Goal: Check status: Check status

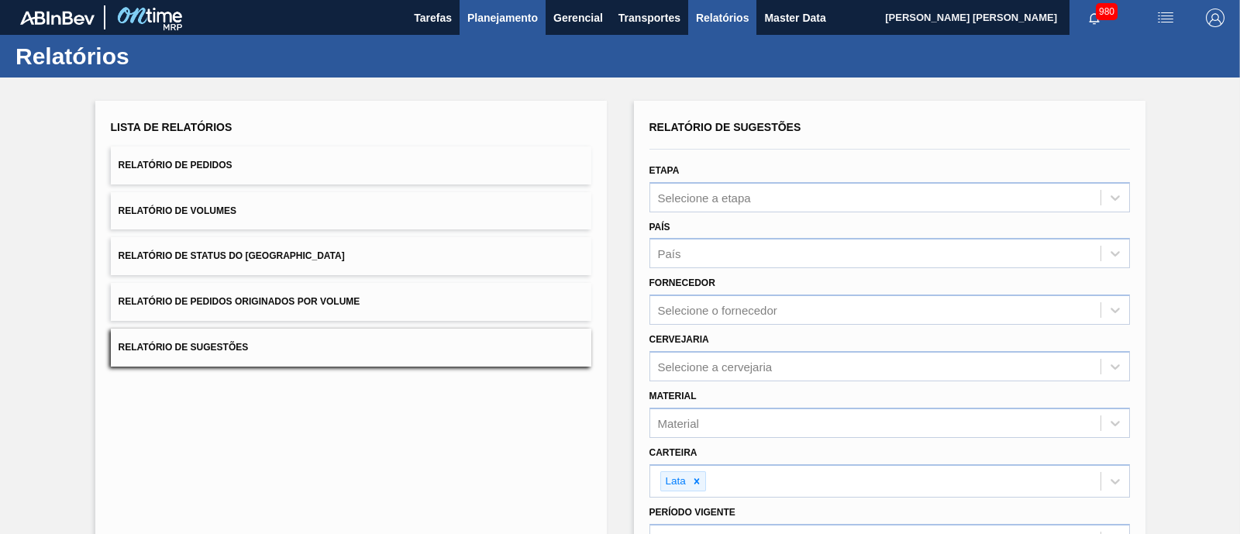
click at [484, 27] on button "Planejamento" at bounding box center [503, 17] width 86 height 35
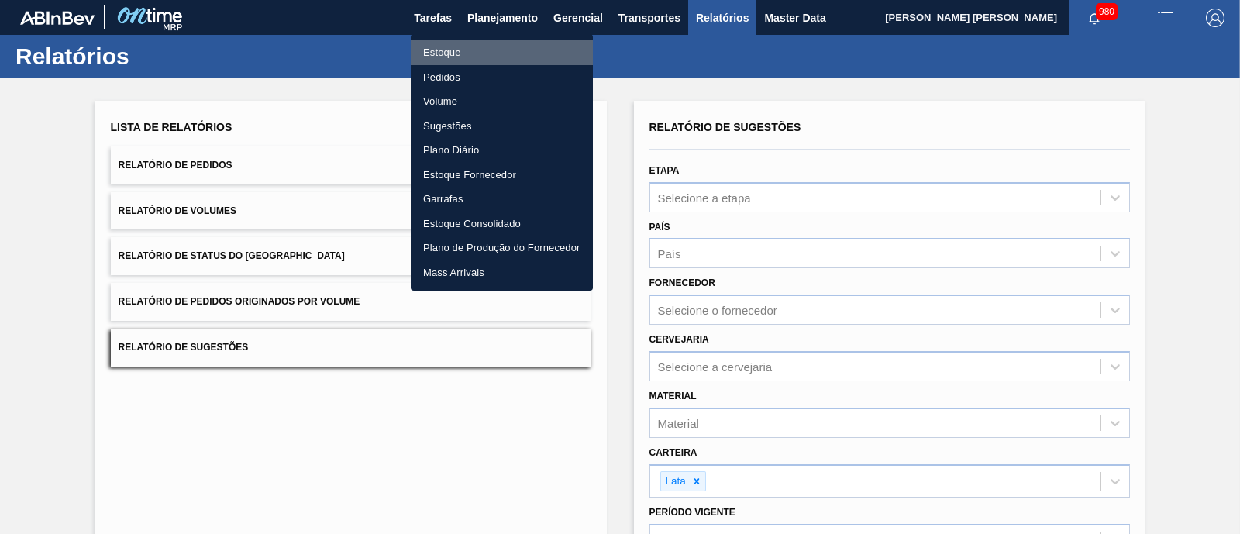
click at [455, 52] on li "Estoque" at bounding box center [502, 52] width 182 height 25
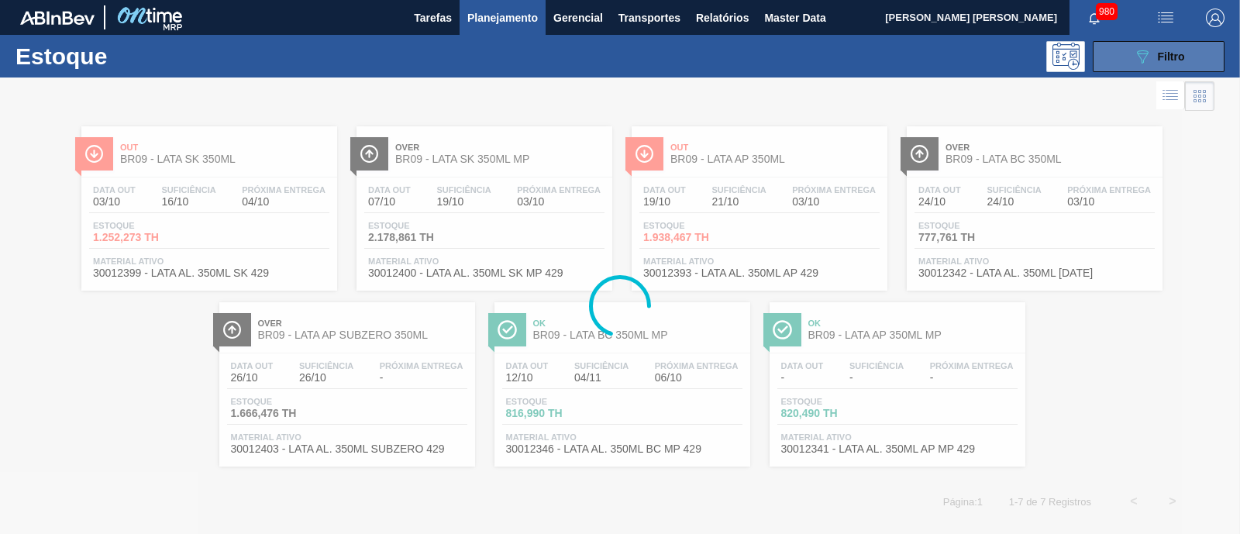
click at [1130, 48] on button "089F7B8B-B2A5-4AFE-B5C0-19BA573D28AC Filtro" at bounding box center [1159, 56] width 132 height 31
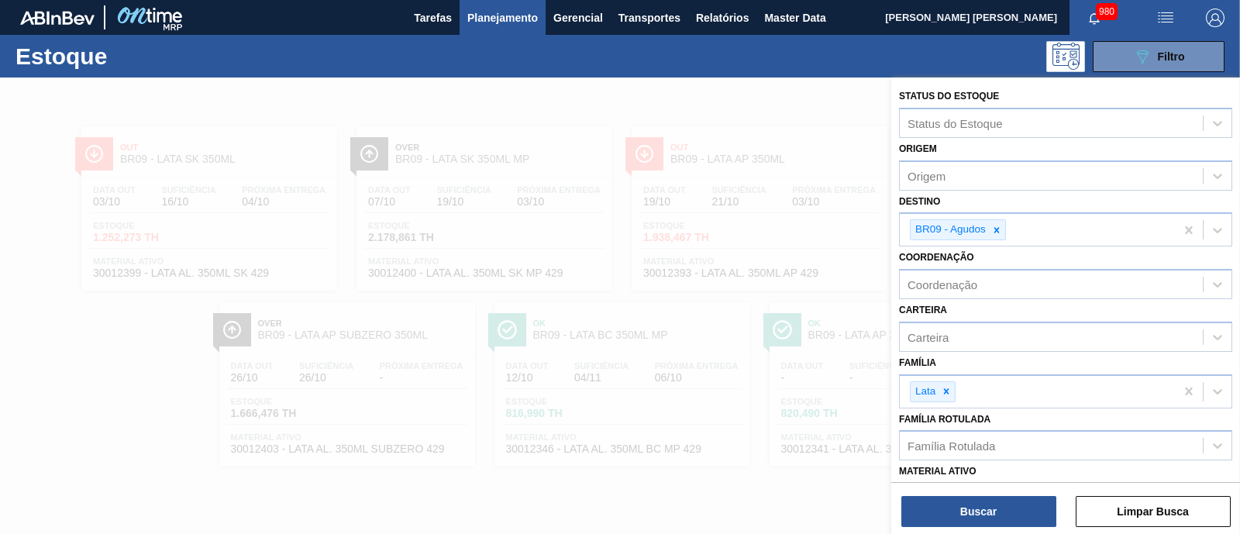
click at [994, 227] on icon at bounding box center [996, 230] width 11 height 11
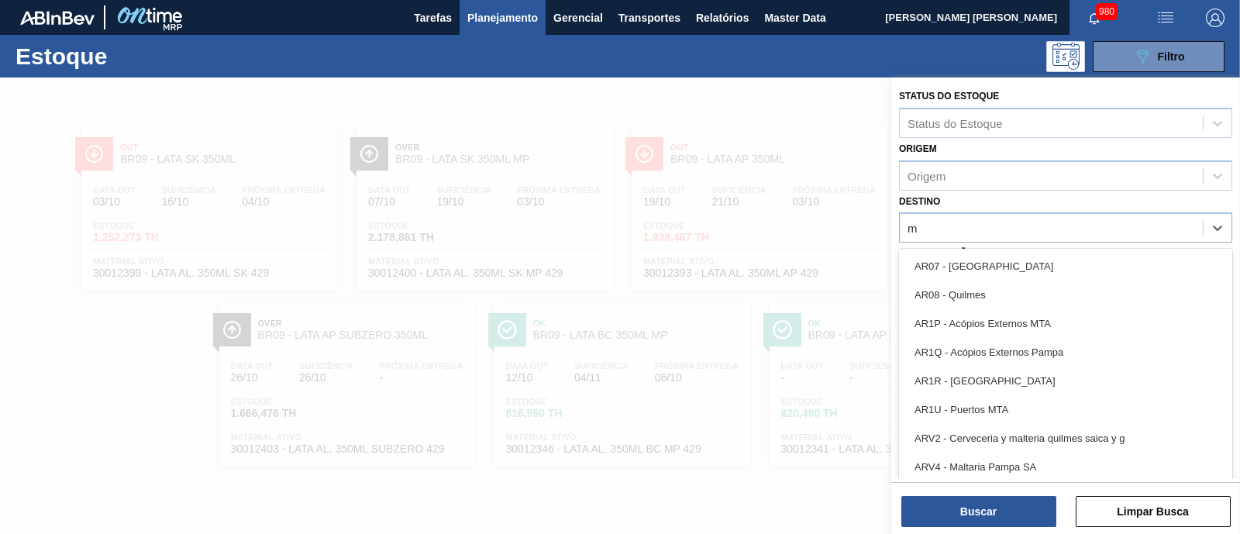
type input "ma"
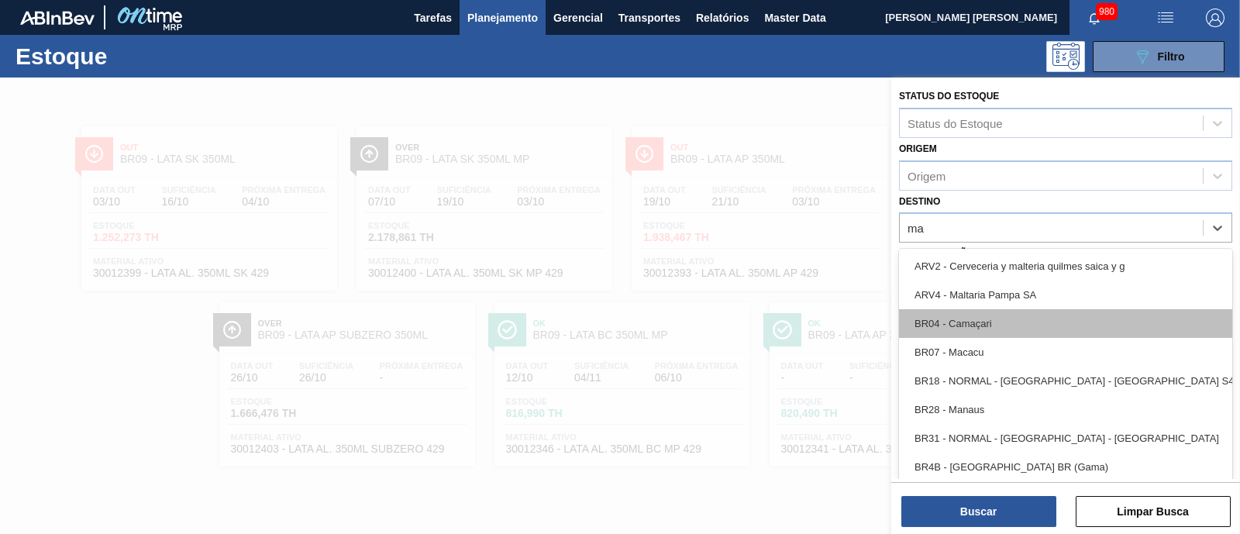
click at [960, 338] on div "BR07 - Macacu" at bounding box center [1065, 352] width 333 height 29
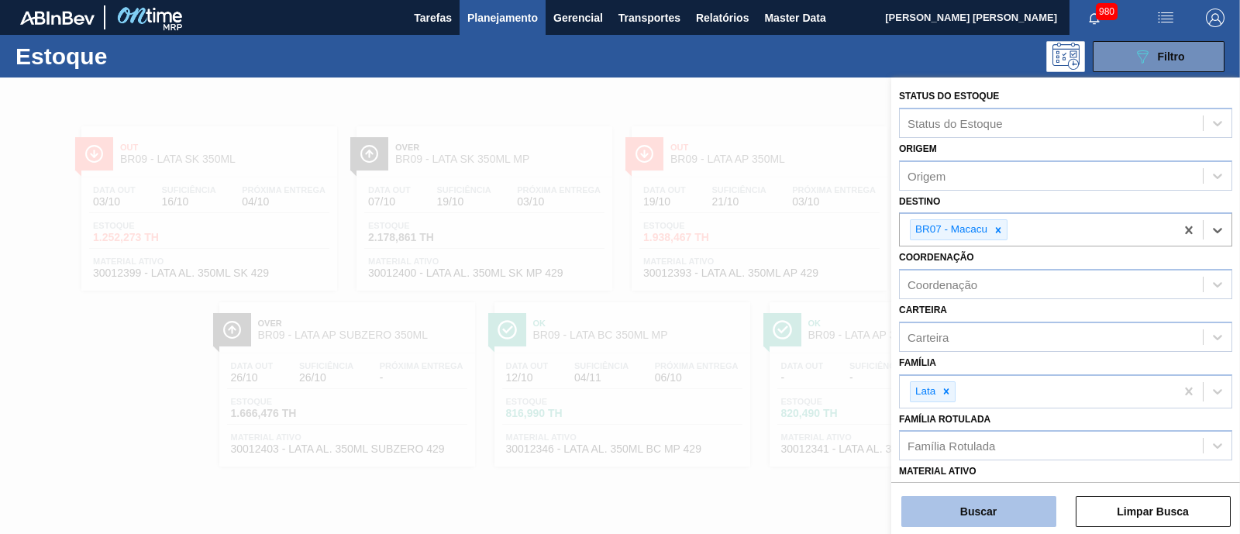
click at [957, 517] on button "Buscar" at bounding box center [978, 511] width 155 height 31
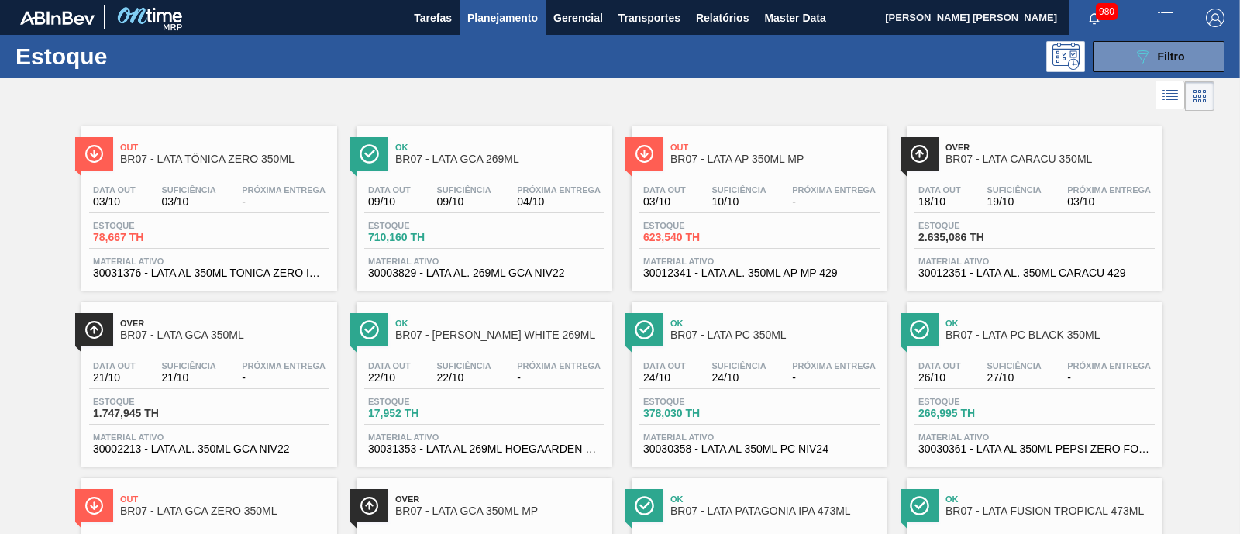
click at [574, 379] on span "-" at bounding box center [559, 378] width 84 height 12
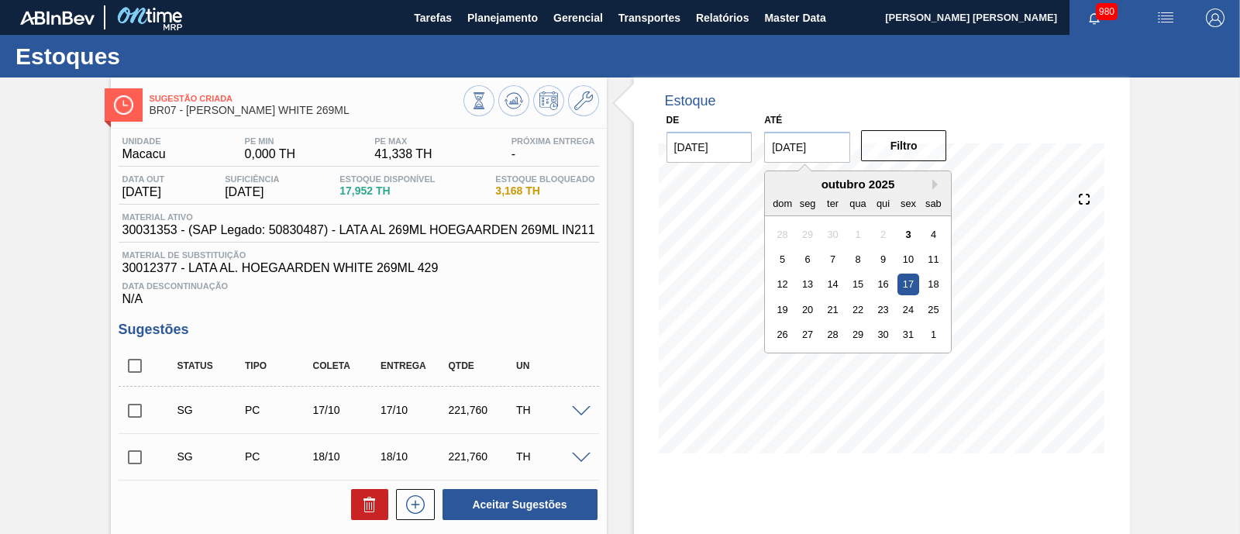
click at [835, 144] on input "[DATE]" at bounding box center [807, 147] width 86 height 31
click at [935, 338] on div "1" at bounding box center [933, 334] width 21 height 21
type input "[DATE]"
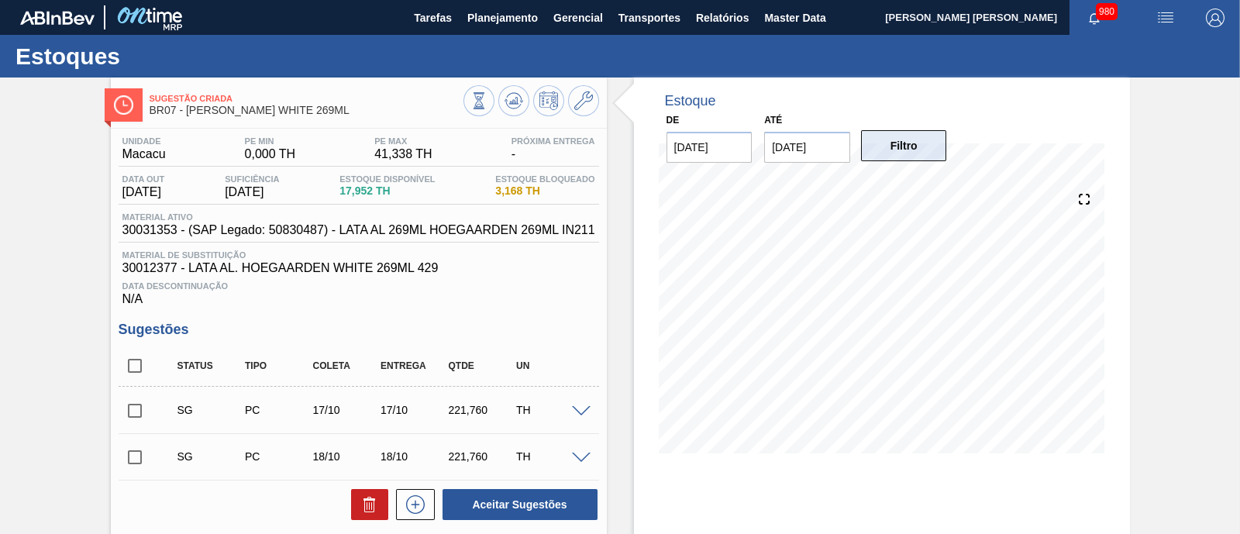
click at [916, 155] on button "Filtro" at bounding box center [904, 145] width 86 height 31
click at [509, 21] on span "Planejamento" at bounding box center [502, 18] width 71 height 19
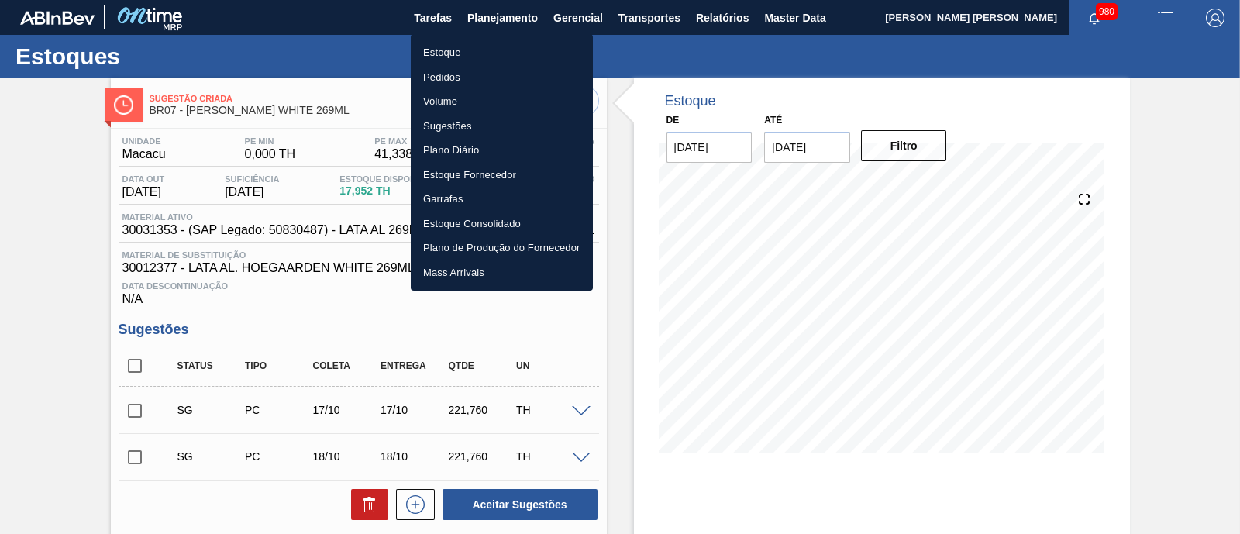
click at [481, 56] on li "Estoque" at bounding box center [502, 52] width 182 height 25
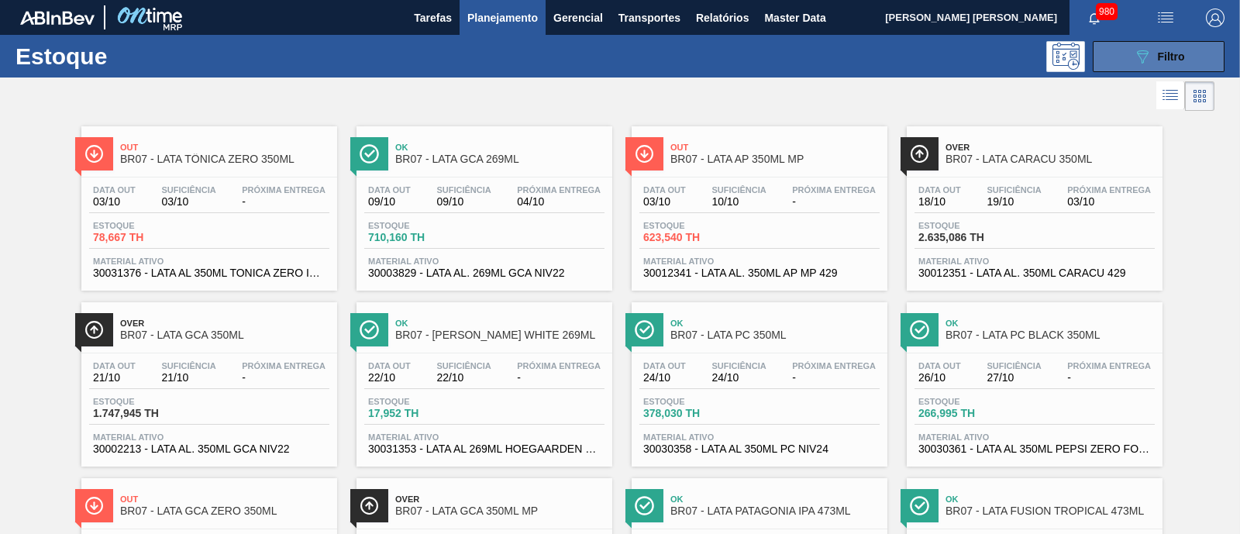
click at [1174, 53] on span "Filtro" at bounding box center [1171, 56] width 27 height 12
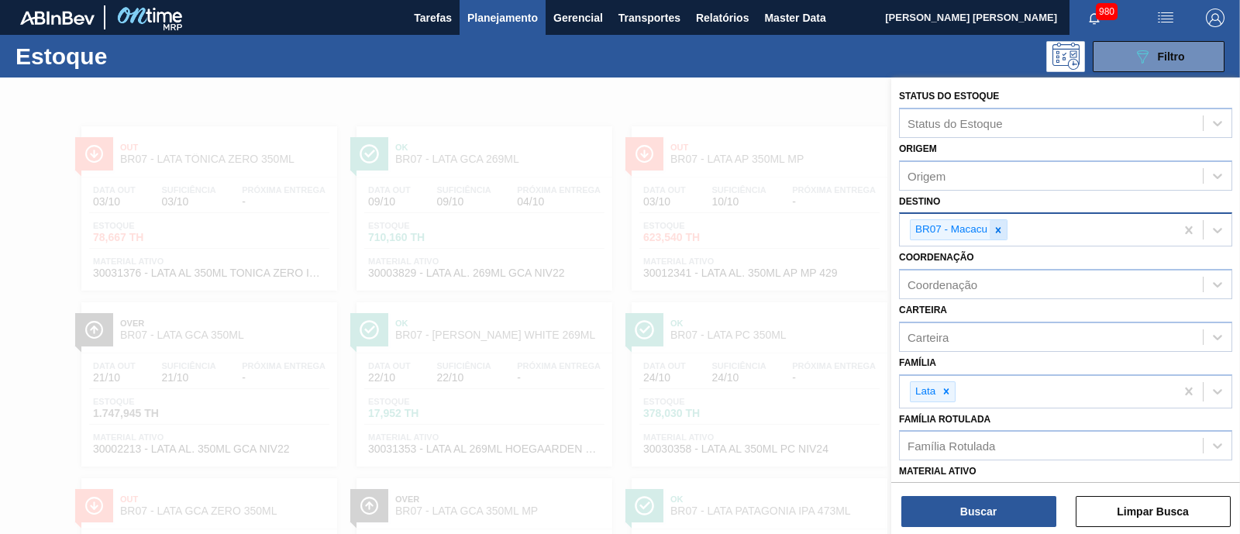
click at [1004, 224] on div at bounding box center [998, 229] width 17 height 19
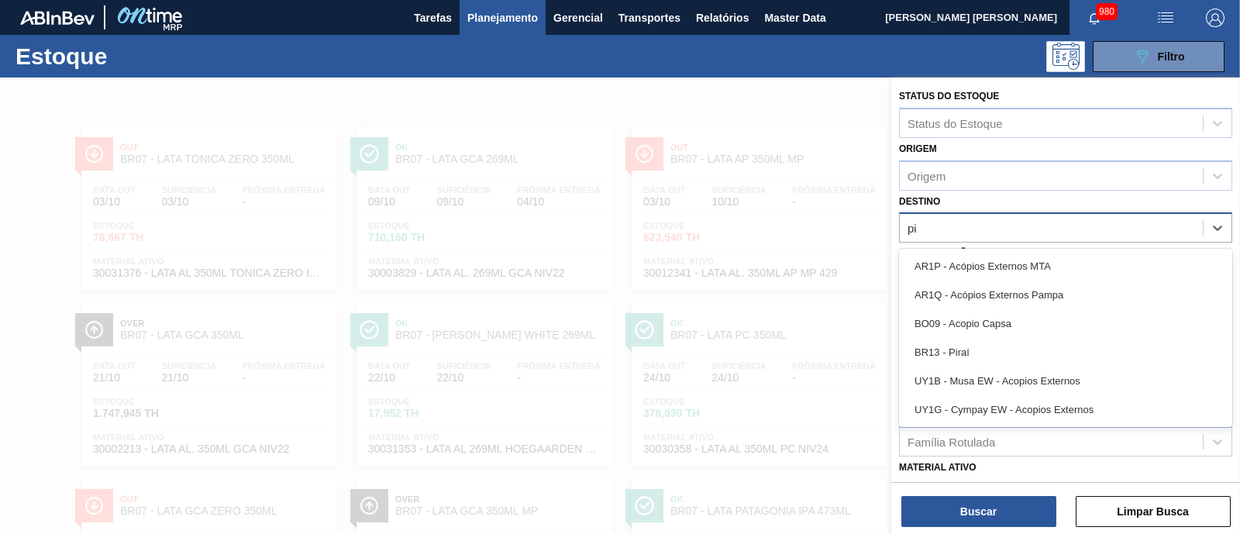
type input "pir"
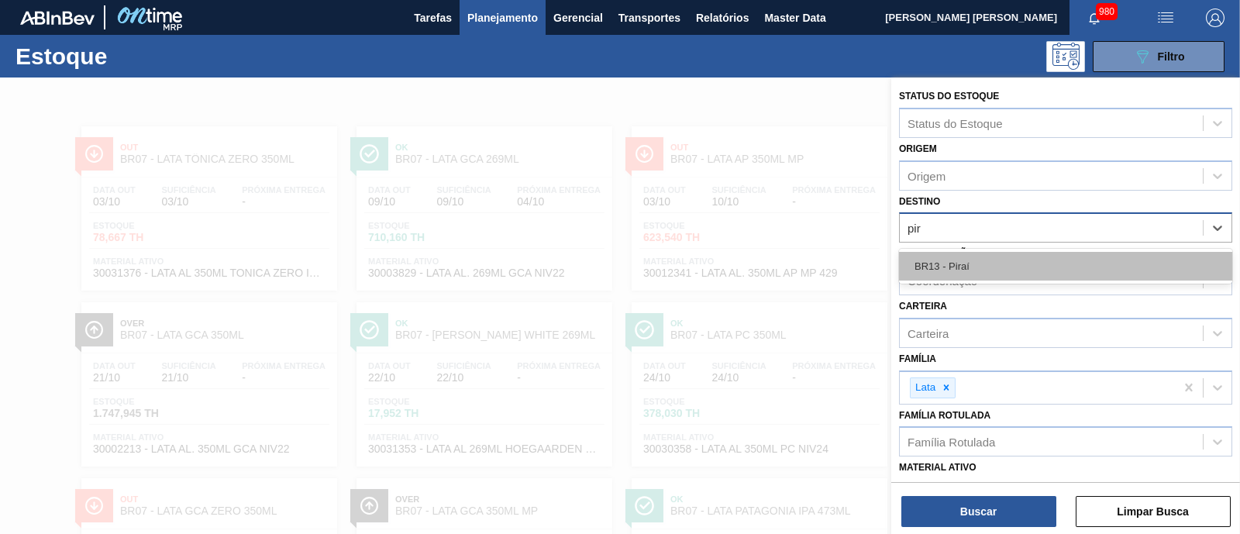
click at [980, 261] on div "BR13 - Piraí" at bounding box center [1065, 266] width 333 height 29
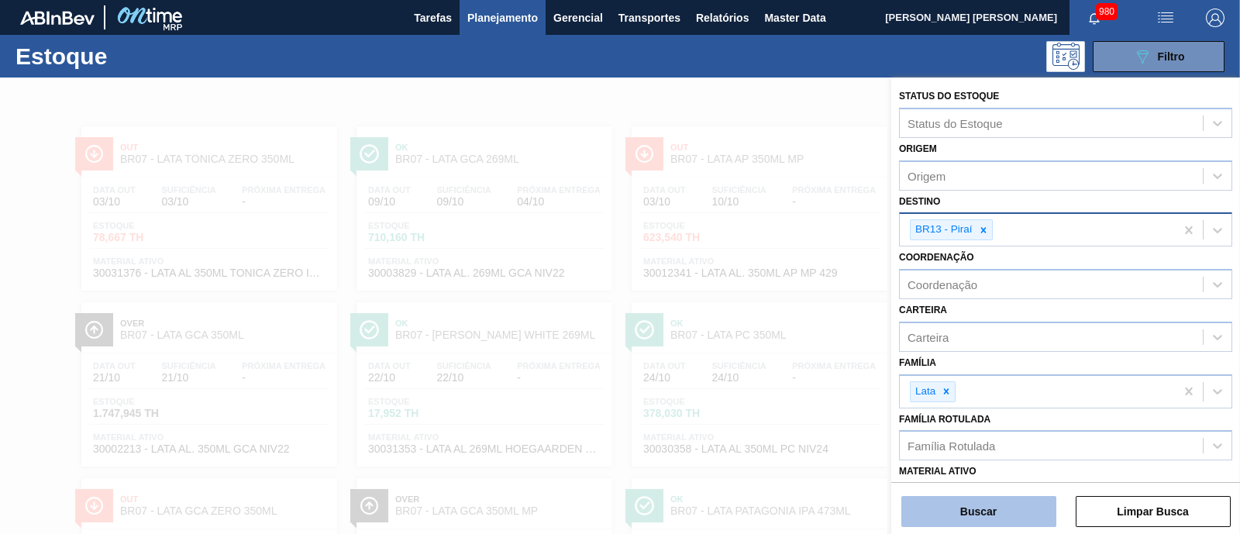
click at [969, 522] on button "Buscar" at bounding box center [978, 511] width 155 height 31
